Goal: Information Seeking & Learning: Understand process/instructions

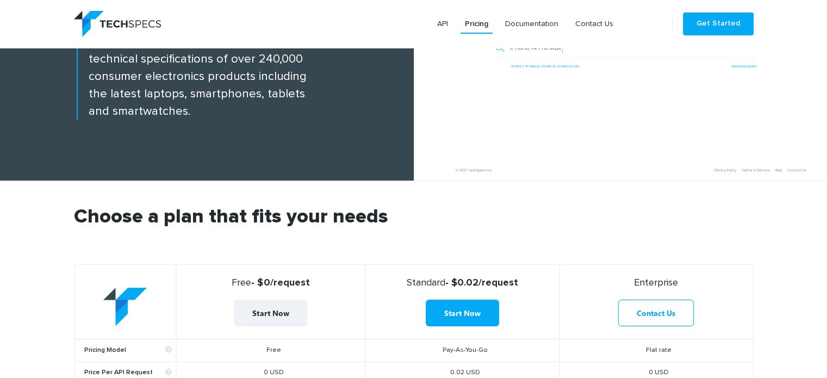
scroll to position [290, 0]
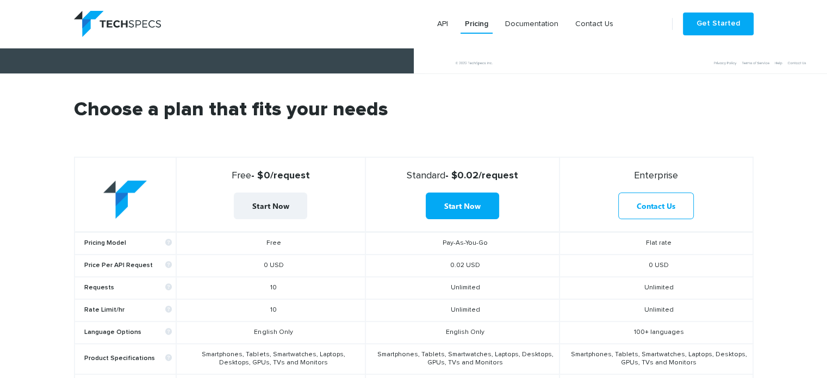
drag, startPoint x: 262, startPoint y: 265, endPoint x: 297, endPoint y: 264, distance: 34.8
click at [297, 264] on td "0 USD" at bounding box center [270, 266] width 189 height 22
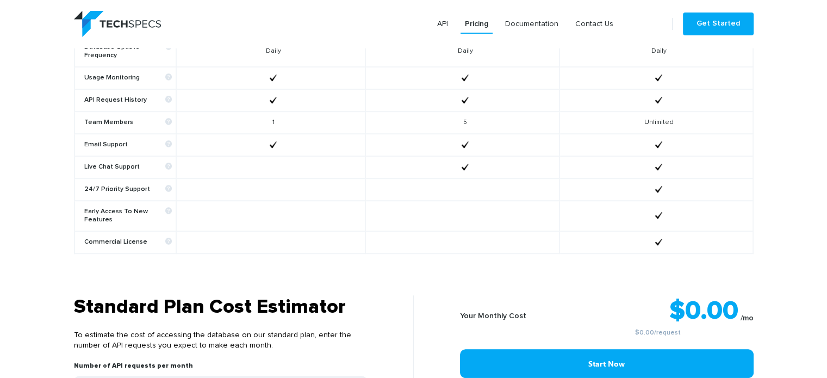
scroll to position [870, 0]
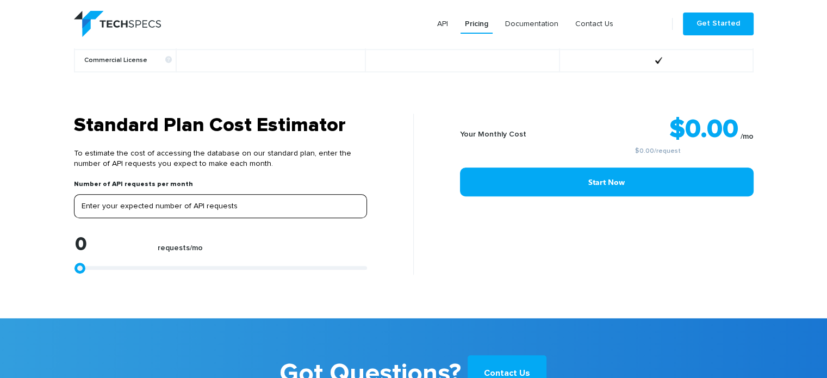
click at [147, 195] on input "tel" at bounding box center [220, 206] width 293 height 24
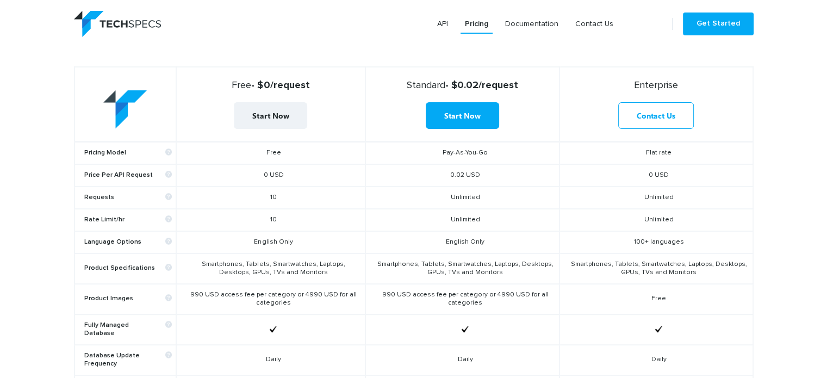
scroll to position [399, 0]
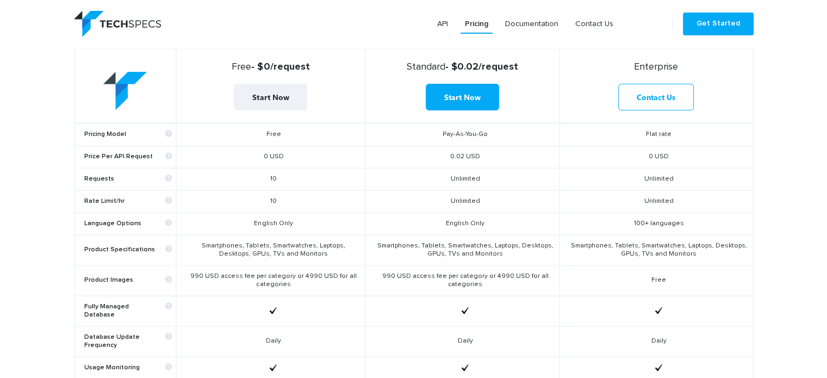
click at [268, 246] on td "Smartphones, Tablets, Smartwatches, Laptops, Desktops, GPUs, TVs and Monitors" at bounding box center [270, 250] width 189 height 30
click at [311, 245] on td "Smartphones, Tablets, Smartwatches, Laptops, Desktops, GPUs, TVs and Monitors" at bounding box center [270, 250] width 189 height 30
click at [346, 243] on td "Smartphones, Tablets, Smartwatches, Laptops, Desktops, GPUs, TVs and Monitors" at bounding box center [270, 250] width 189 height 30
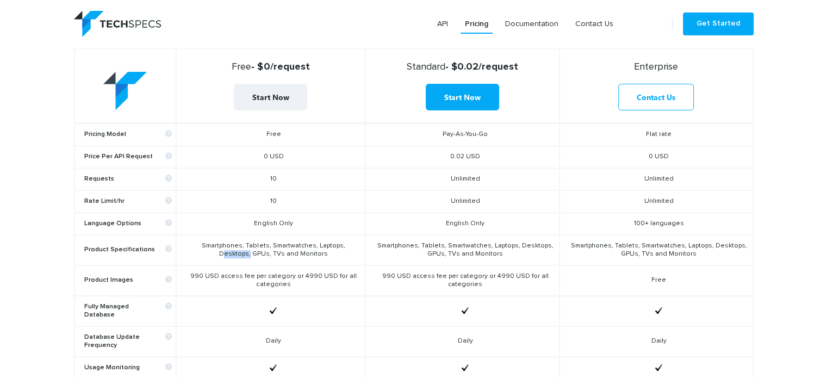
click at [346, 243] on td "Smartphones, Tablets, Smartwatches, Laptops, Desktops, GPUs, TVs and Monitors" at bounding box center [270, 250] width 189 height 30
click at [316, 241] on td "Smartphones, Tablets, Smartwatches, Laptops, Desktops, GPUs, TVs and Monitors" at bounding box center [270, 250] width 189 height 30
click at [335, 241] on td "Smartphones, Tablets, Smartwatches, Laptops, Desktops, GPUs, TVs and Monitors" at bounding box center [270, 250] width 189 height 30
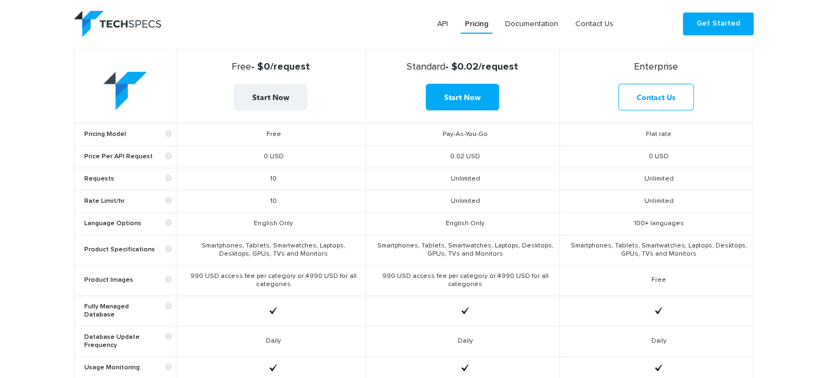
click at [316, 245] on td "Smartphones, Tablets, Smartwatches, Laptops, Desktops, GPUs, TVs and Monitors" at bounding box center [270, 250] width 189 height 30
click at [328, 245] on td "Smartphones, Tablets, Smartwatches, Laptops, Desktops, GPUs, TVs and Monitors" at bounding box center [270, 250] width 189 height 30
click at [313, 245] on td "Smartphones, Tablets, Smartwatches, Laptops, Desktops, GPUs, TVs and Monitors" at bounding box center [270, 250] width 189 height 30
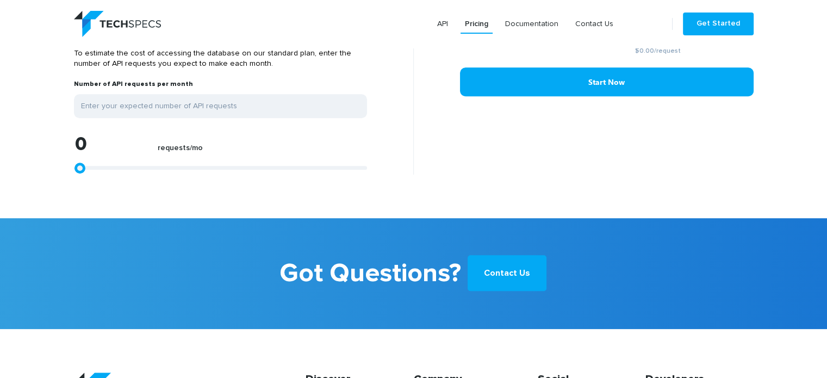
scroll to position [1085, 0]
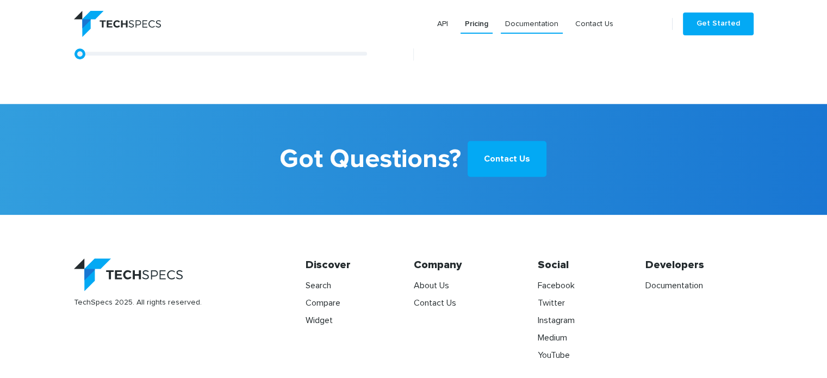
click at [543, 17] on link "Documentation" at bounding box center [532, 24] width 62 height 20
